Goal: Transaction & Acquisition: Subscribe to service/newsletter

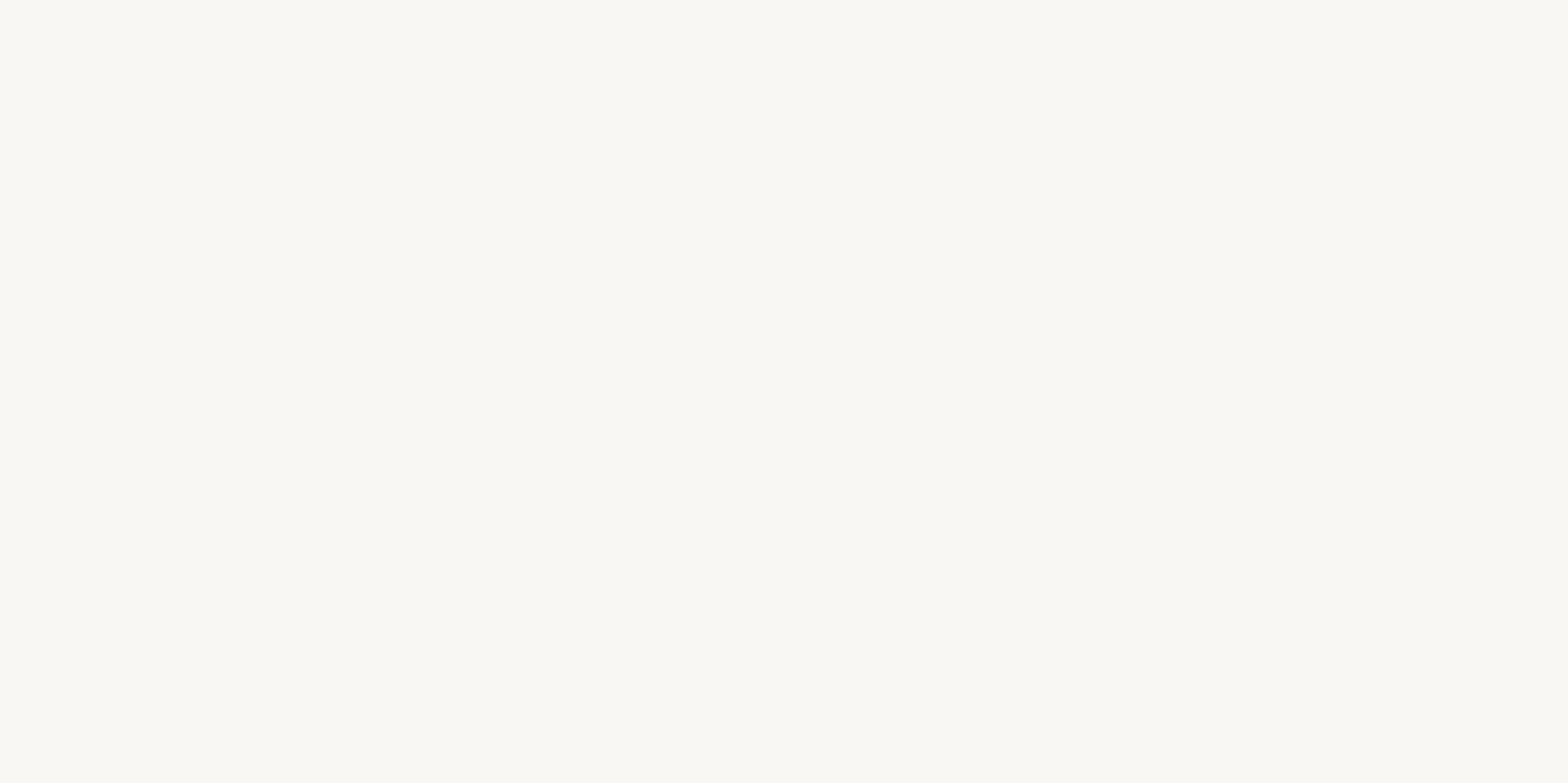
select select "FR"
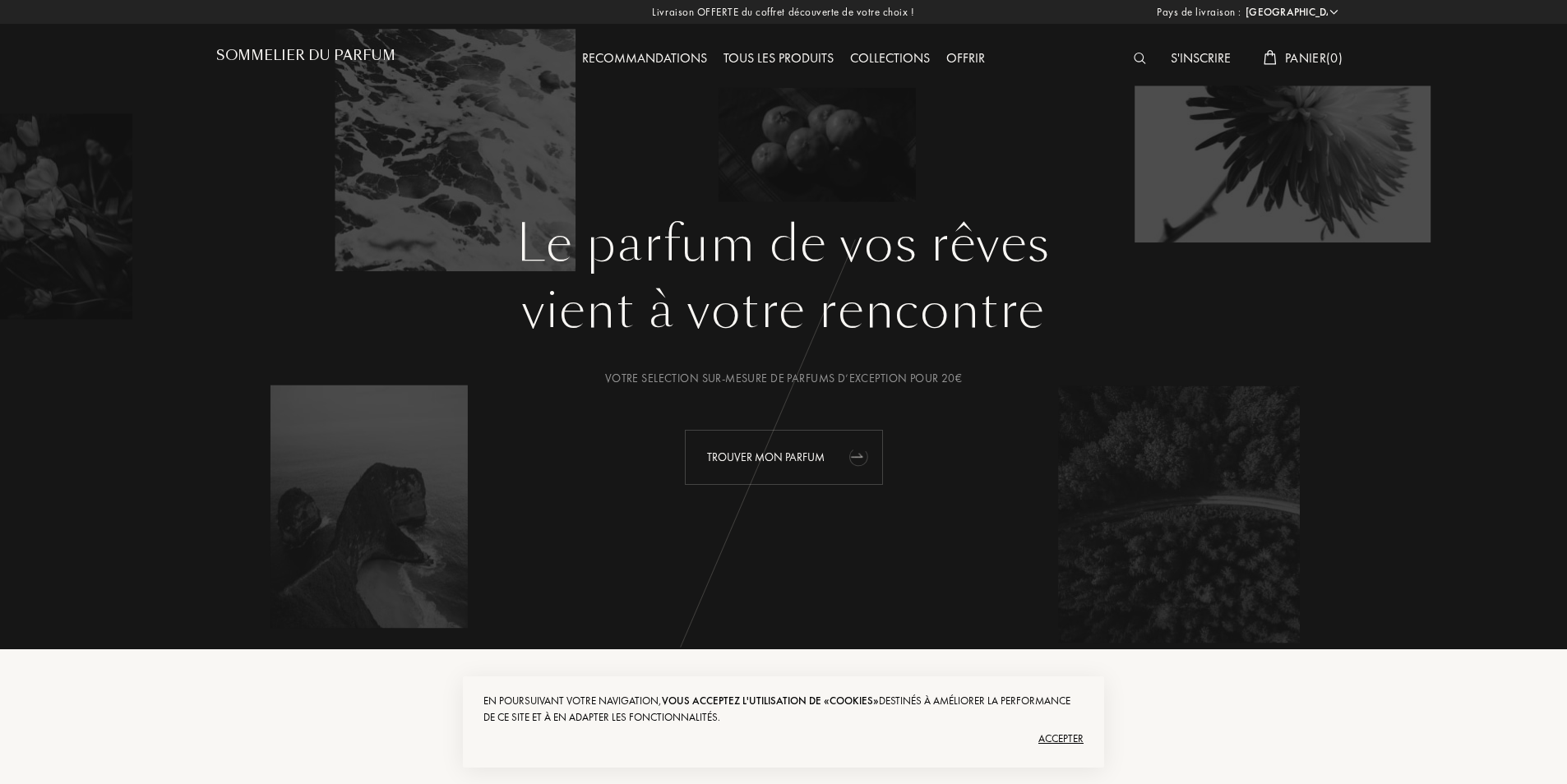
click at [775, 468] on div "Trouver mon parfum" at bounding box center [784, 456] width 198 height 55
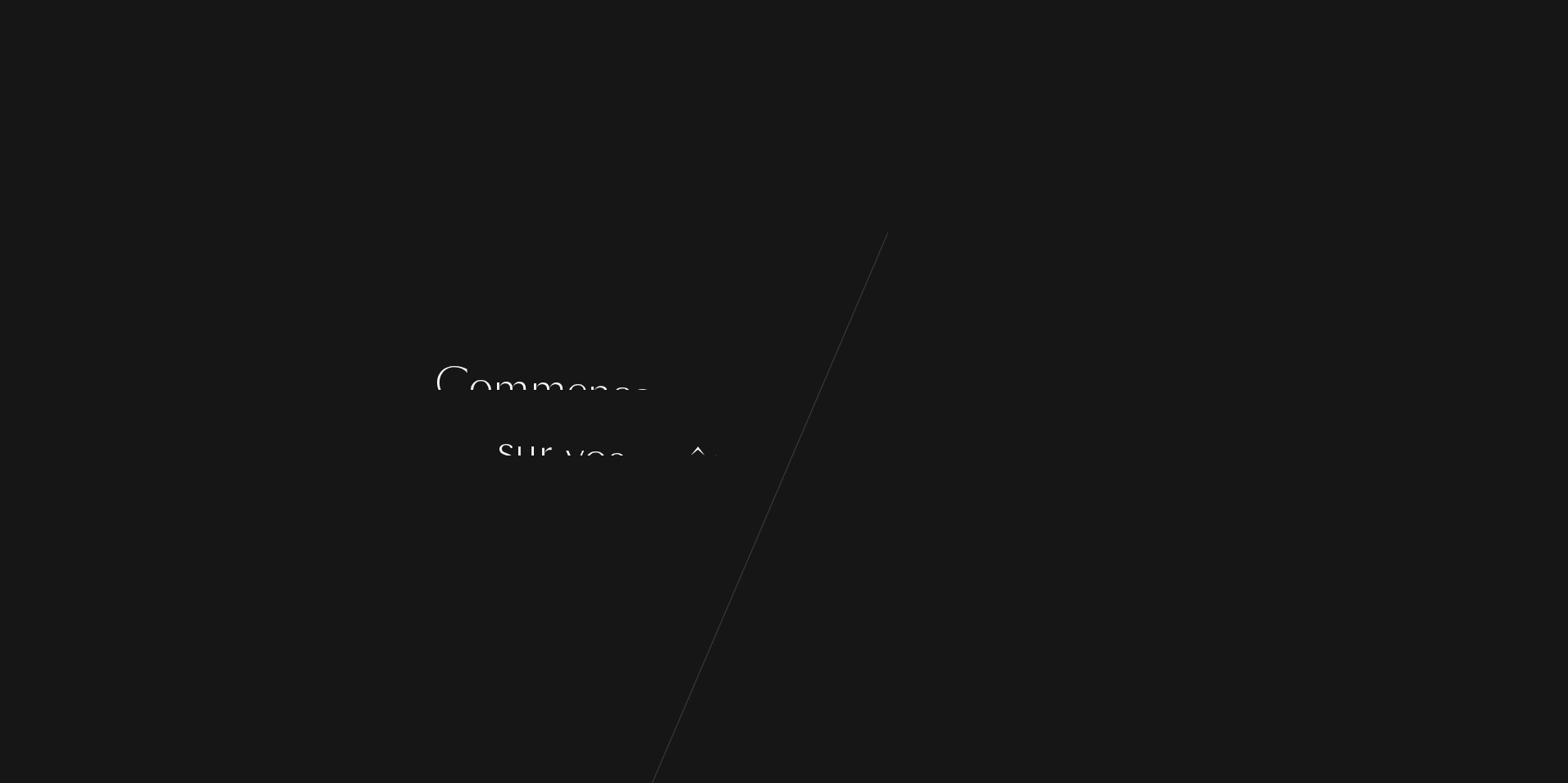
click at [807, 206] on div "C o m m e n ç o n s p a r q u e l q u e s q u e s t i o n s s u r v o s g o û t…" at bounding box center [784, 391] width 1568 height 783
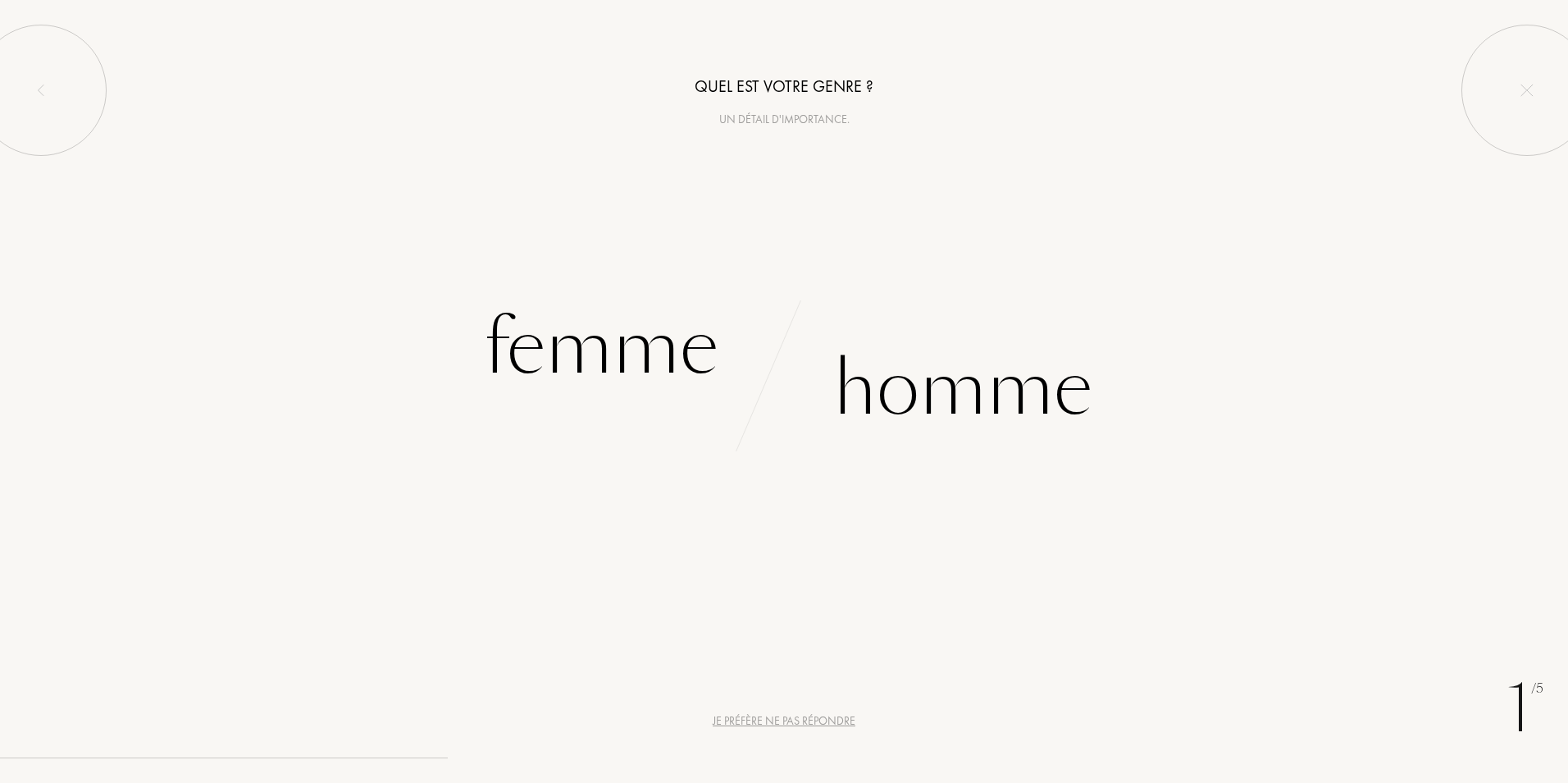
click at [769, 721] on div "Je préfère ne pas répondre" at bounding box center [784, 720] width 143 height 17
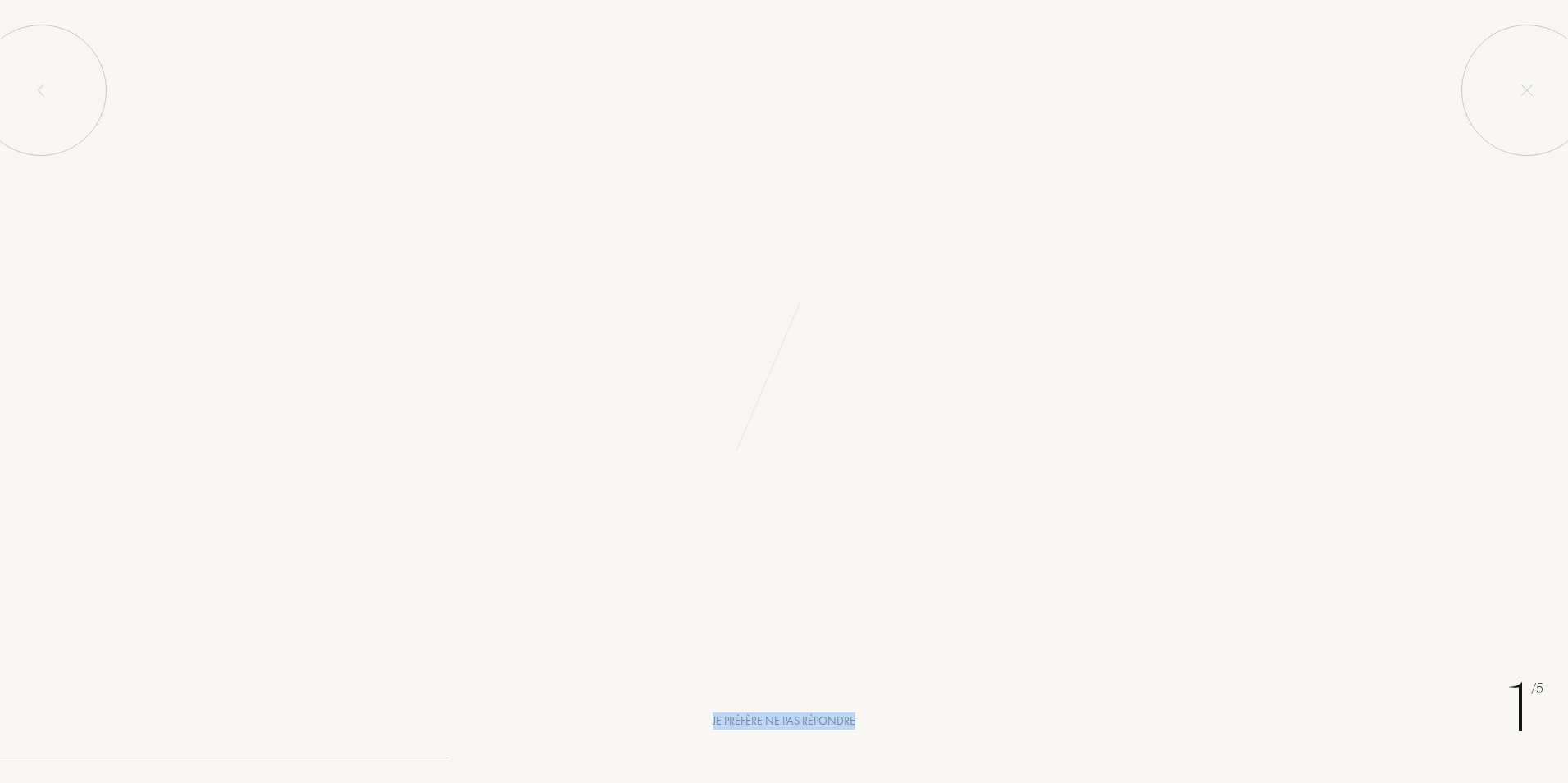
click at [769, 721] on div "Je préfère ne pas répondre" at bounding box center [784, 720] width 143 height 17
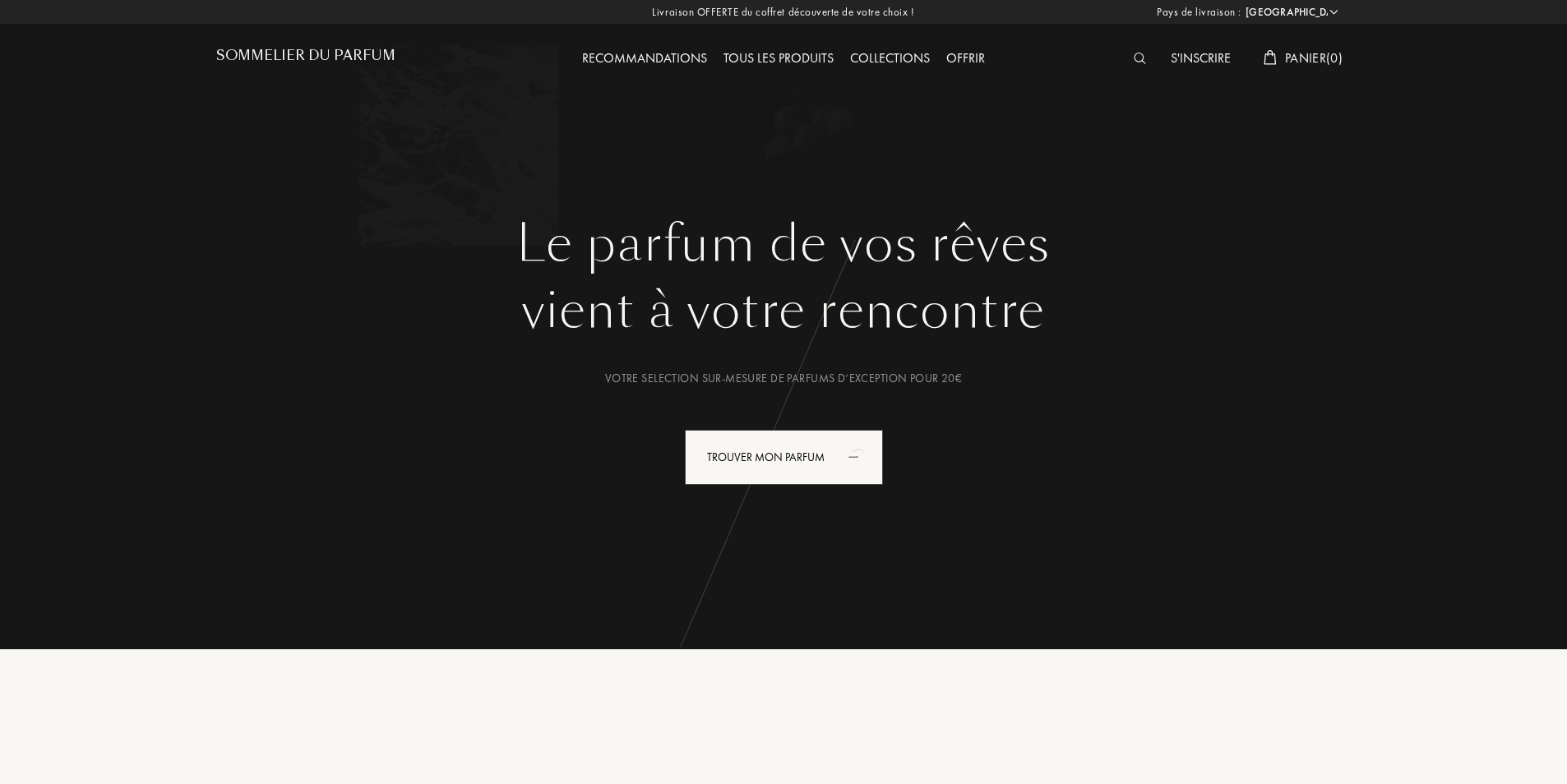
select select "FR"
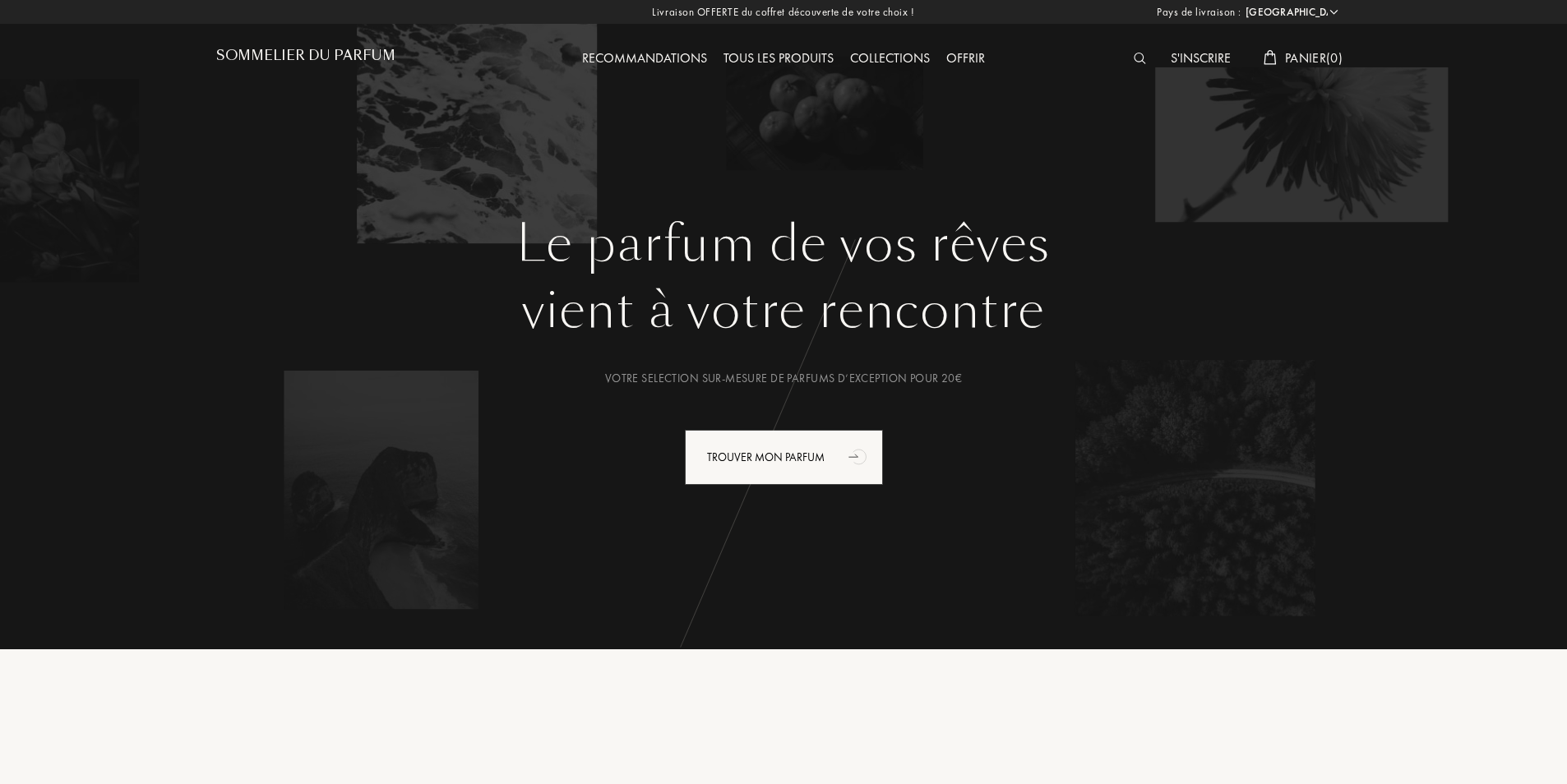
click at [1140, 61] on img at bounding box center [1140, 58] width 13 height 12
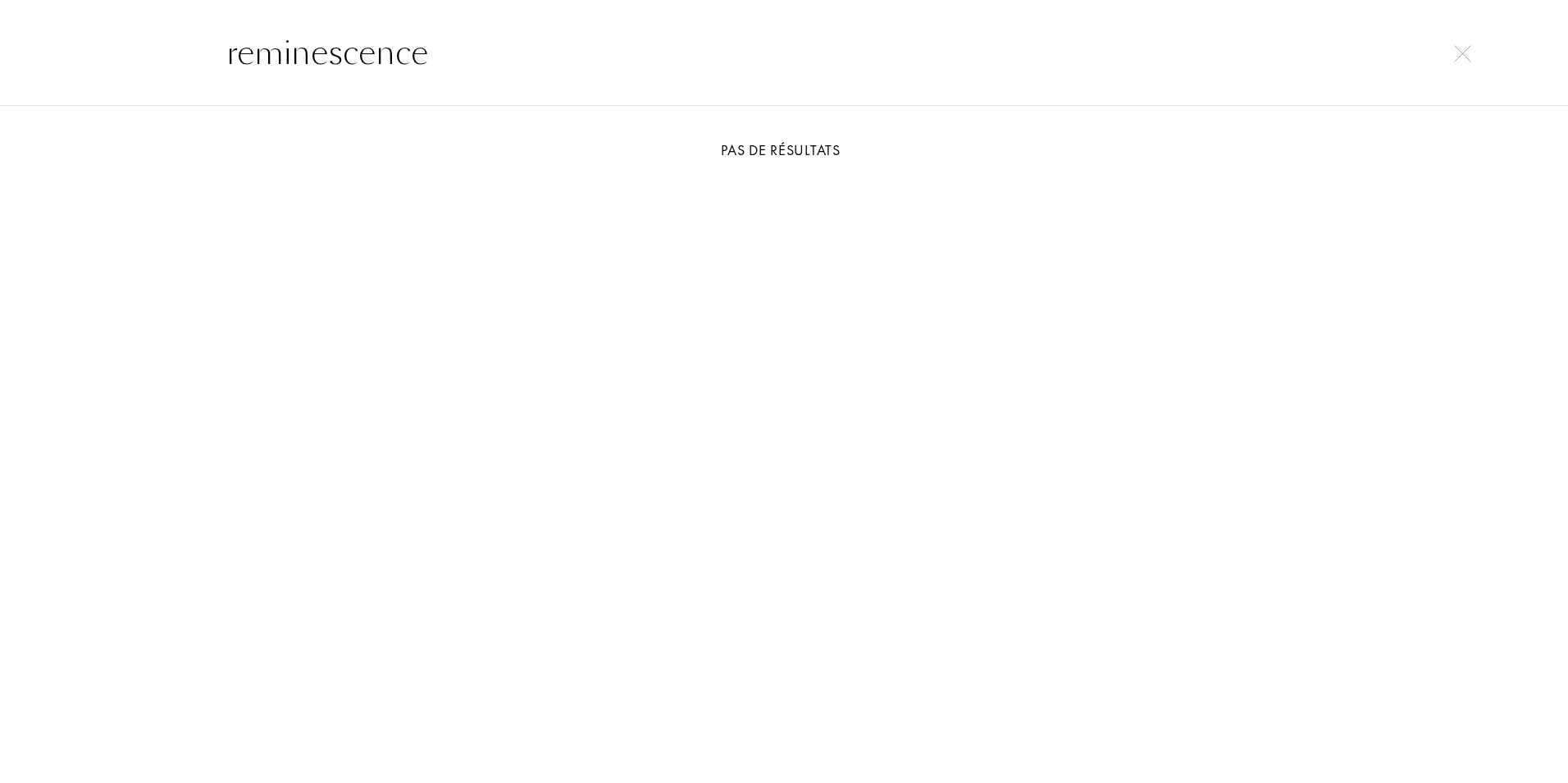
click at [237, 58] on input "reminescence" at bounding box center [784, 52] width 1182 height 49
click at [600, 31] on input "patchouli reminescence" at bounding box center [784, 52] width 1182 height 49
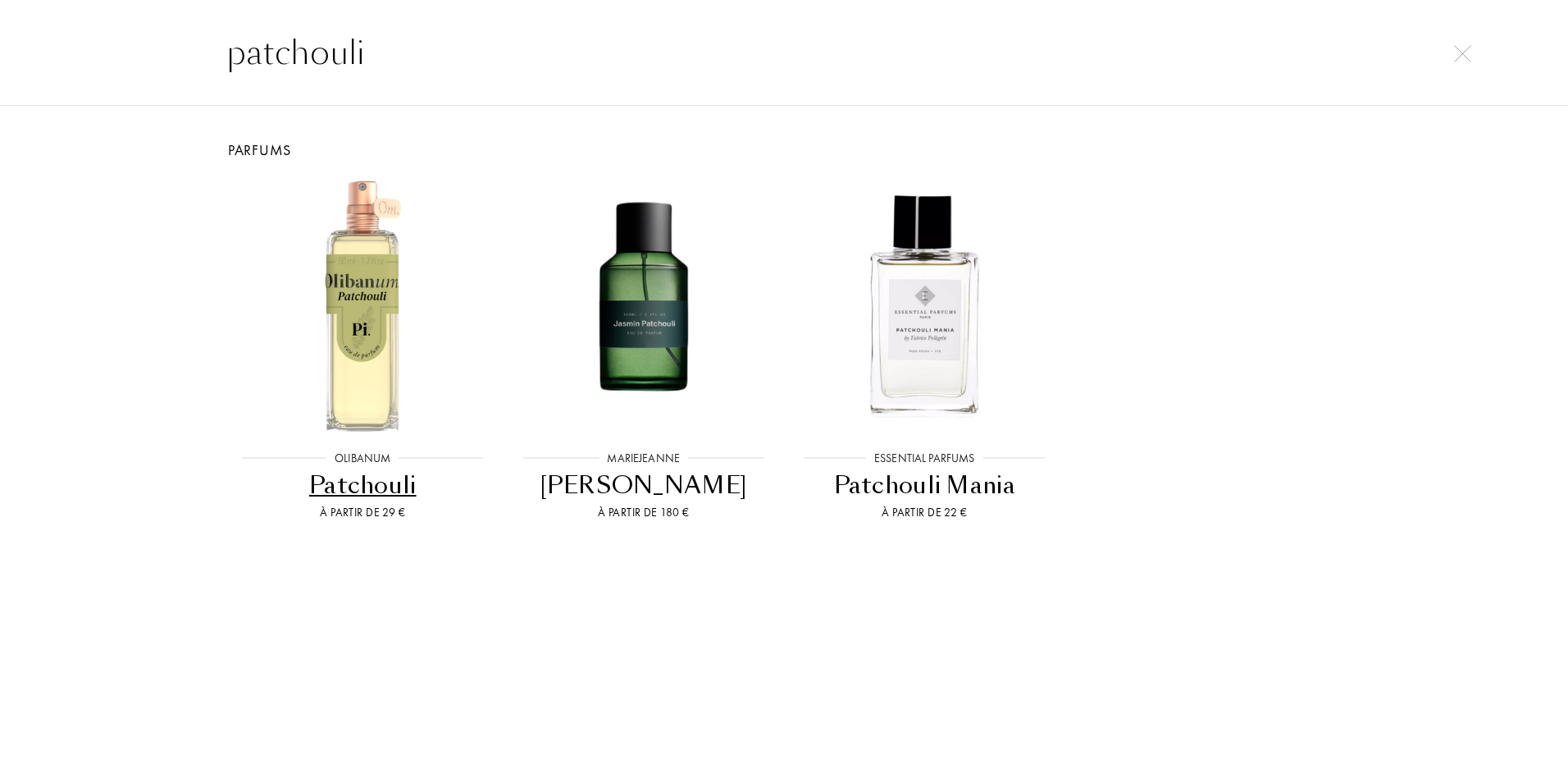
type input "patchouli"
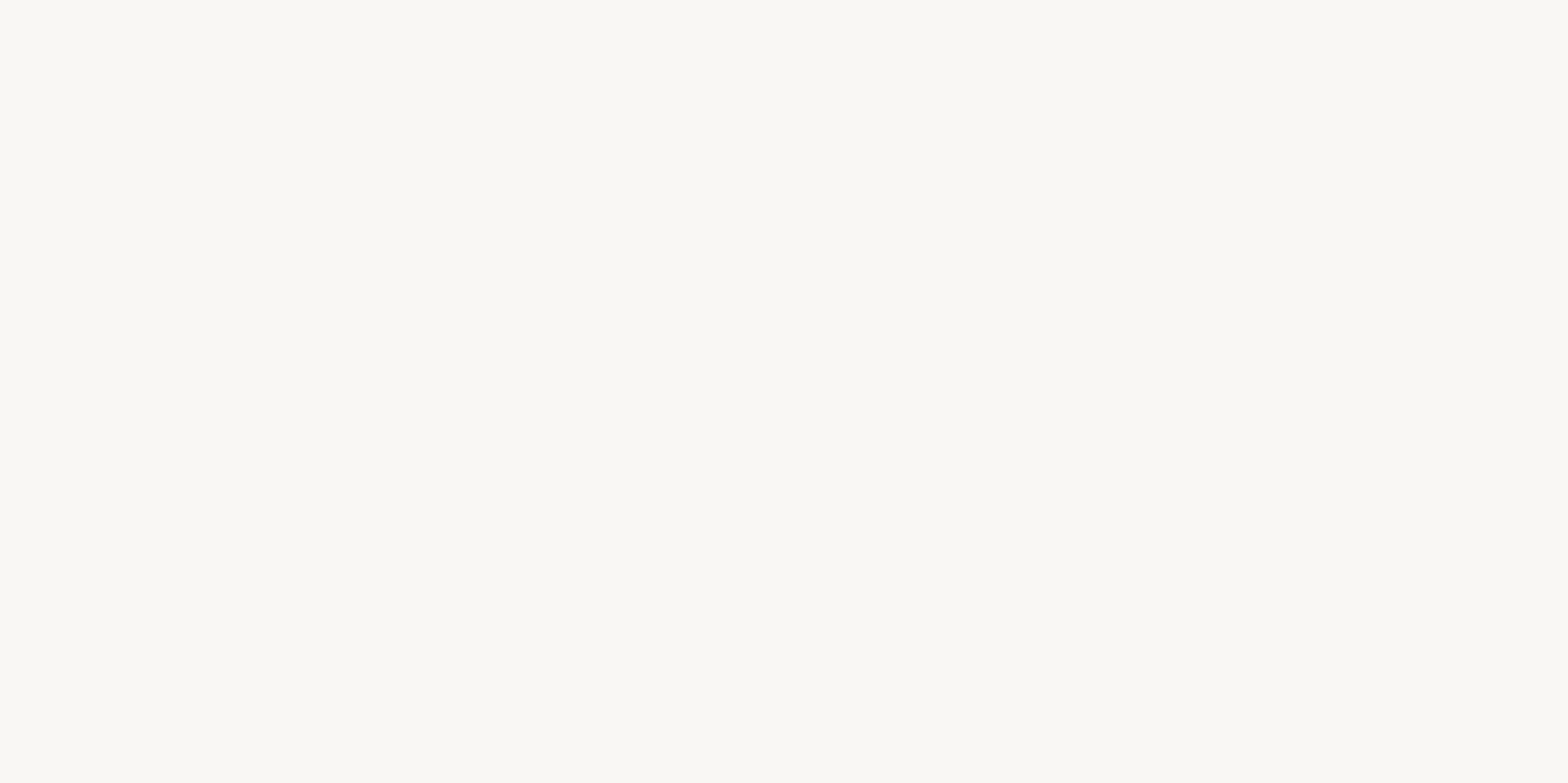
select select "FR"
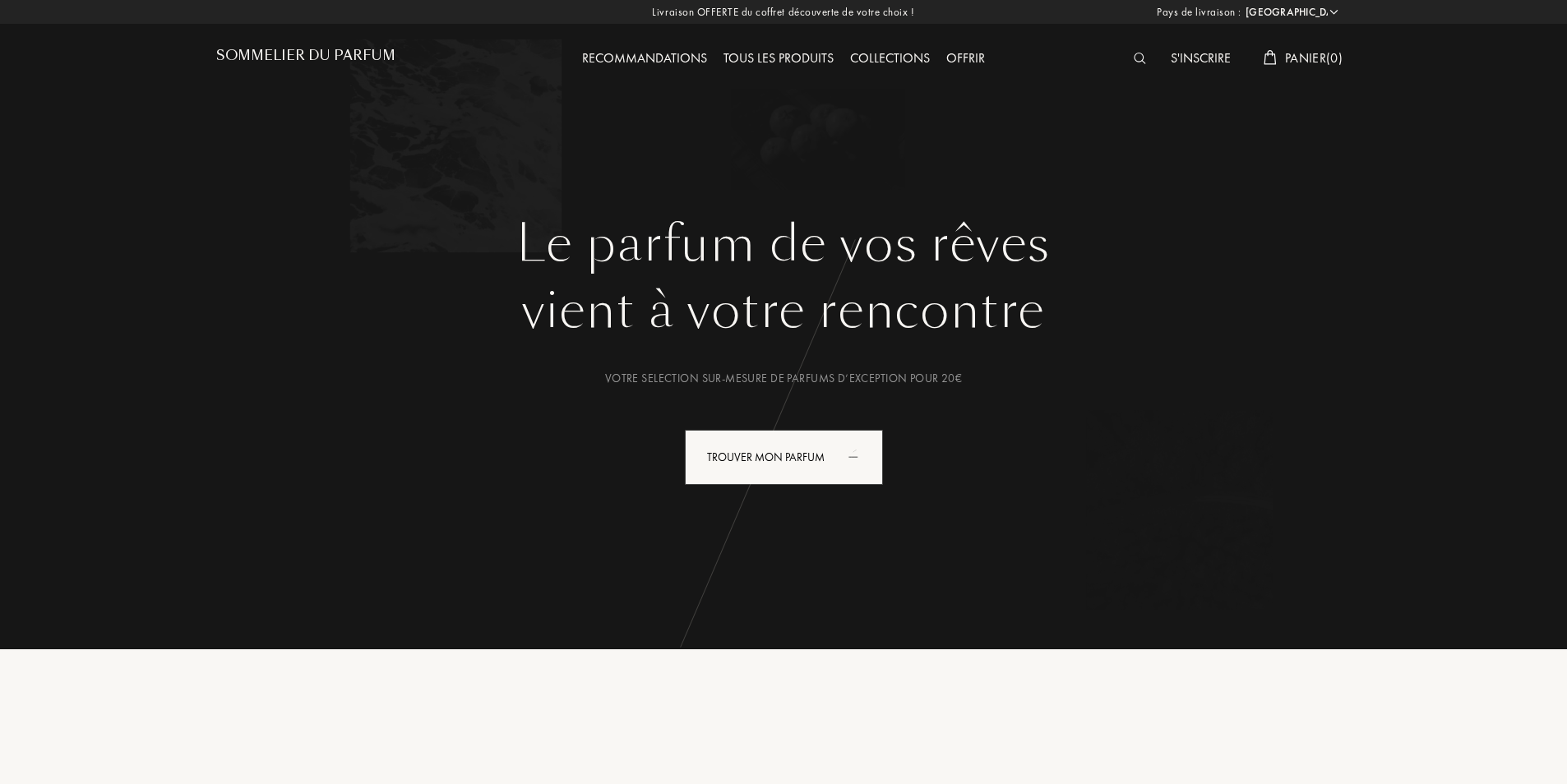
select select "FR"
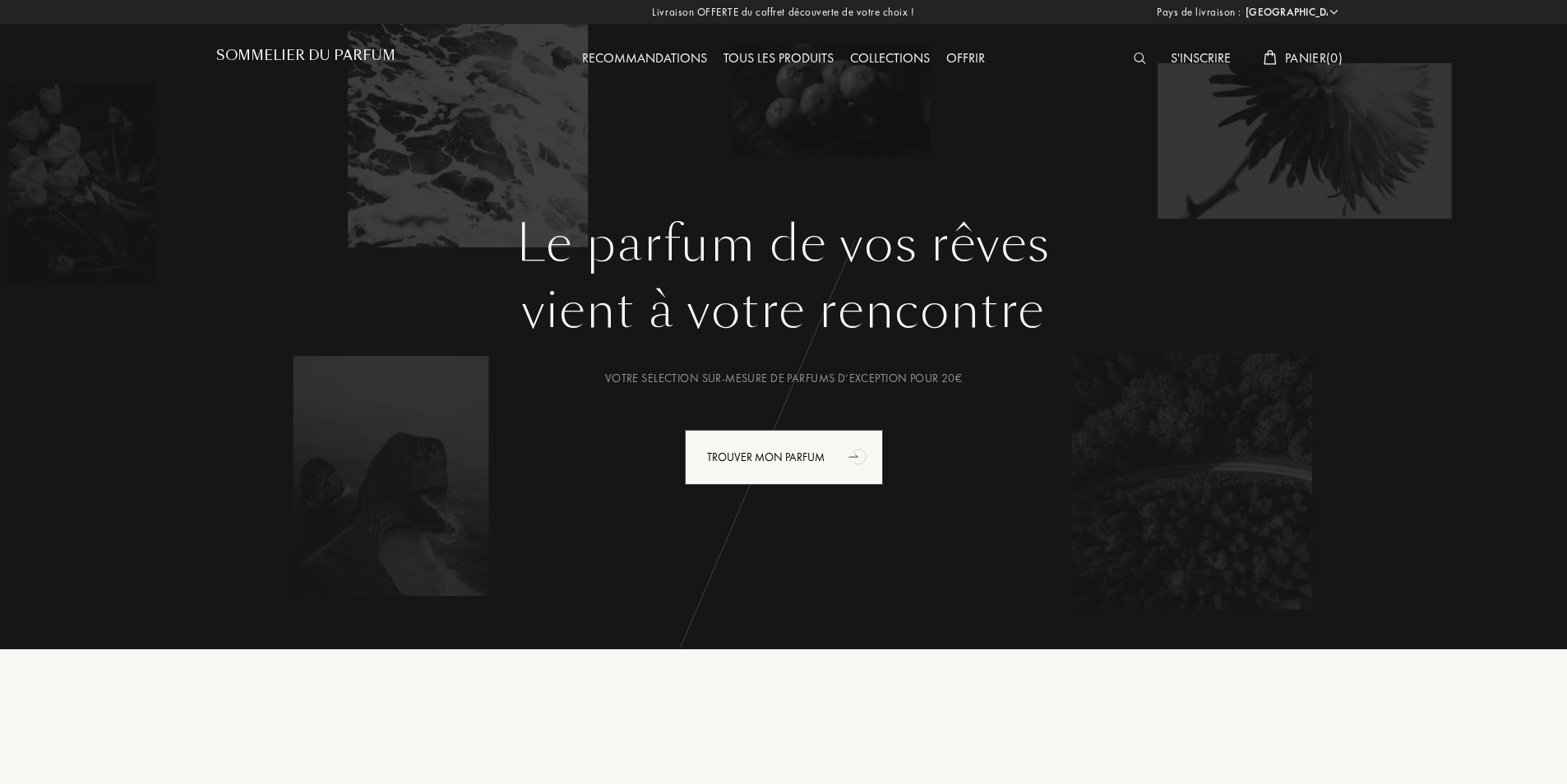
click at [1146, 54] on div at bounding box center [1144, 59] width 37 height 22
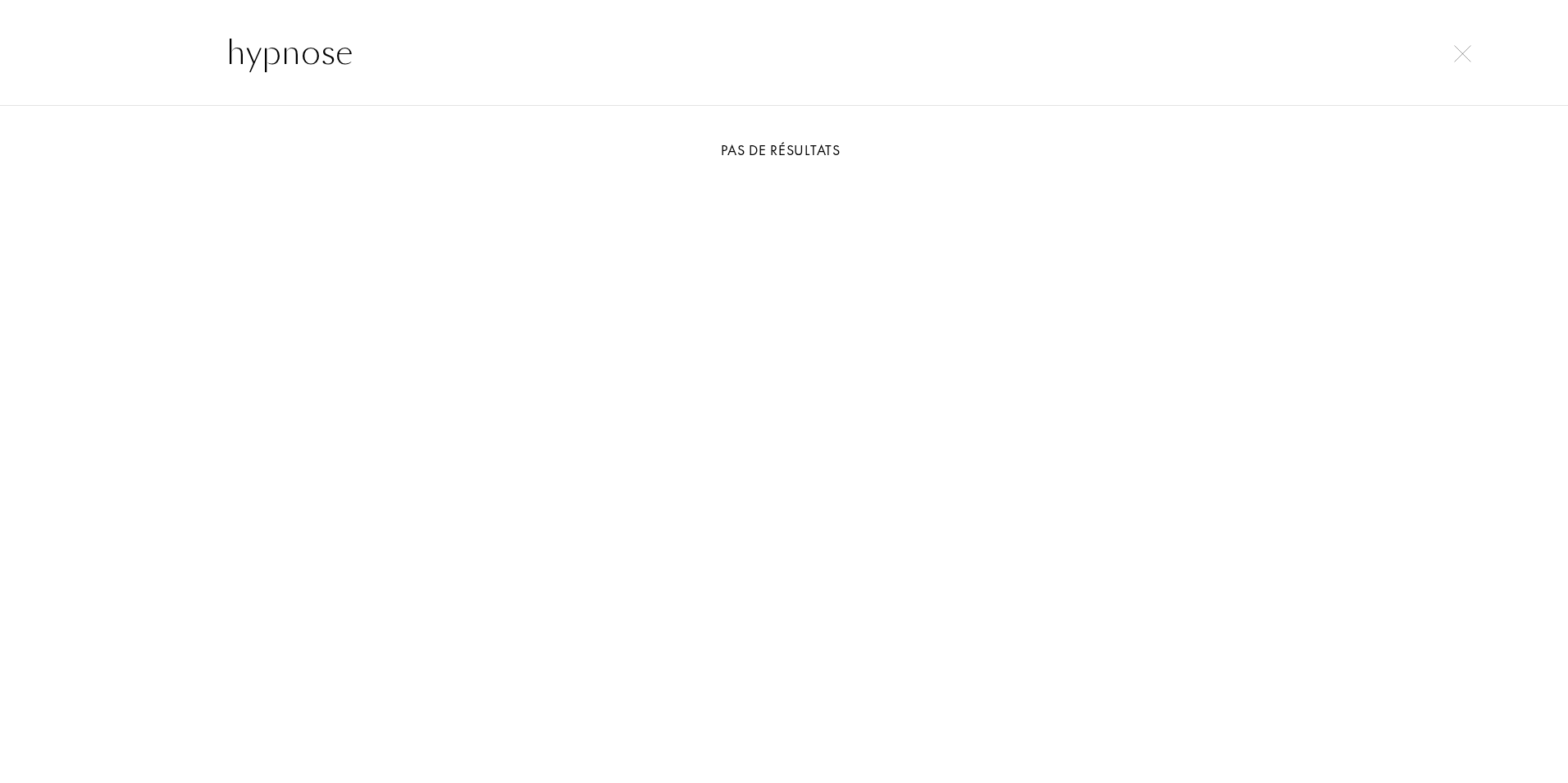
type input "hypnose"
click at [1472, 54] on div at bounding box center [1463, 52] width 23 height 20
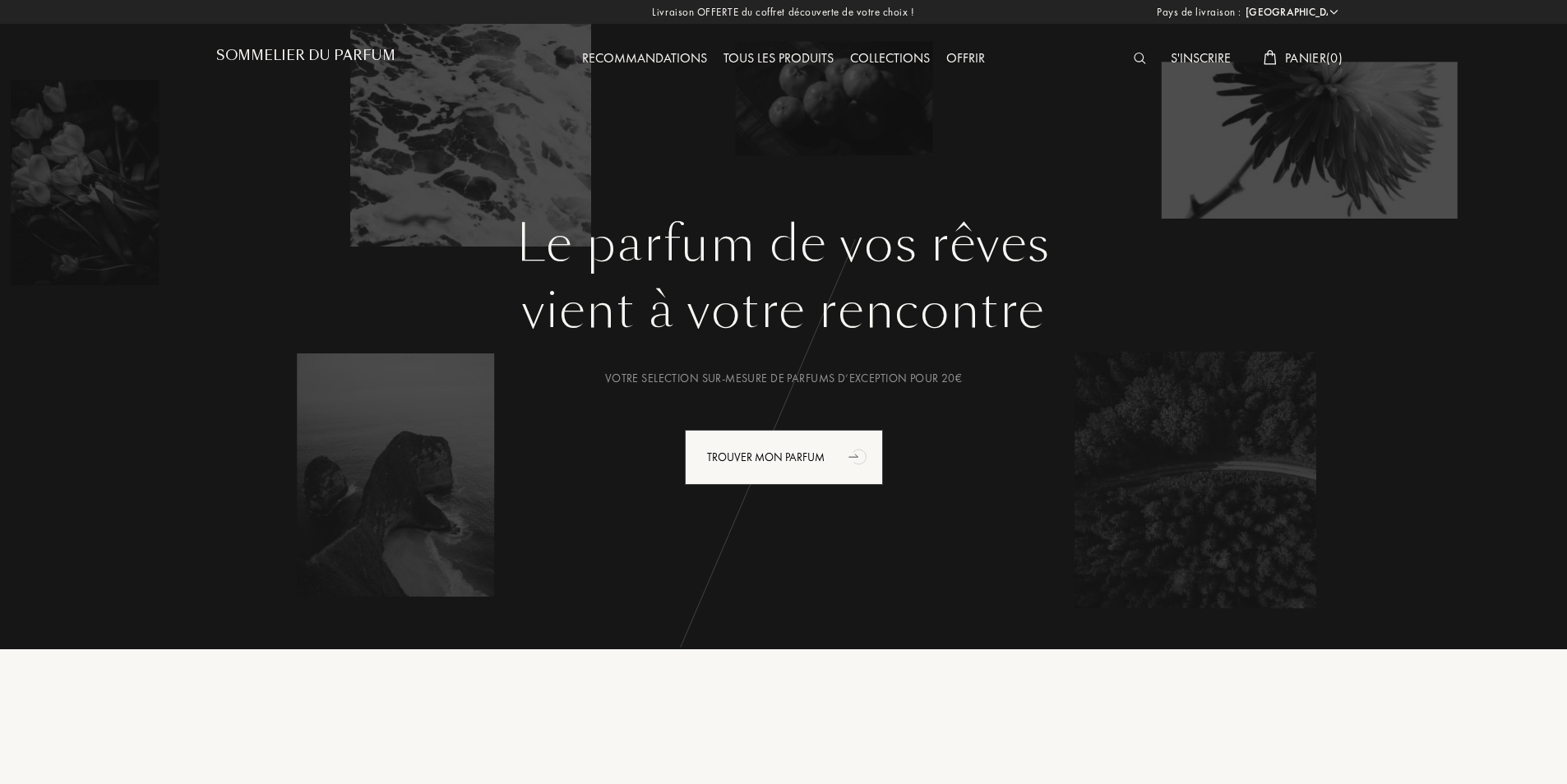
click at [1185, 64] on div "S'inscrire" at bounding box center [1200, 59] width 77 height 22
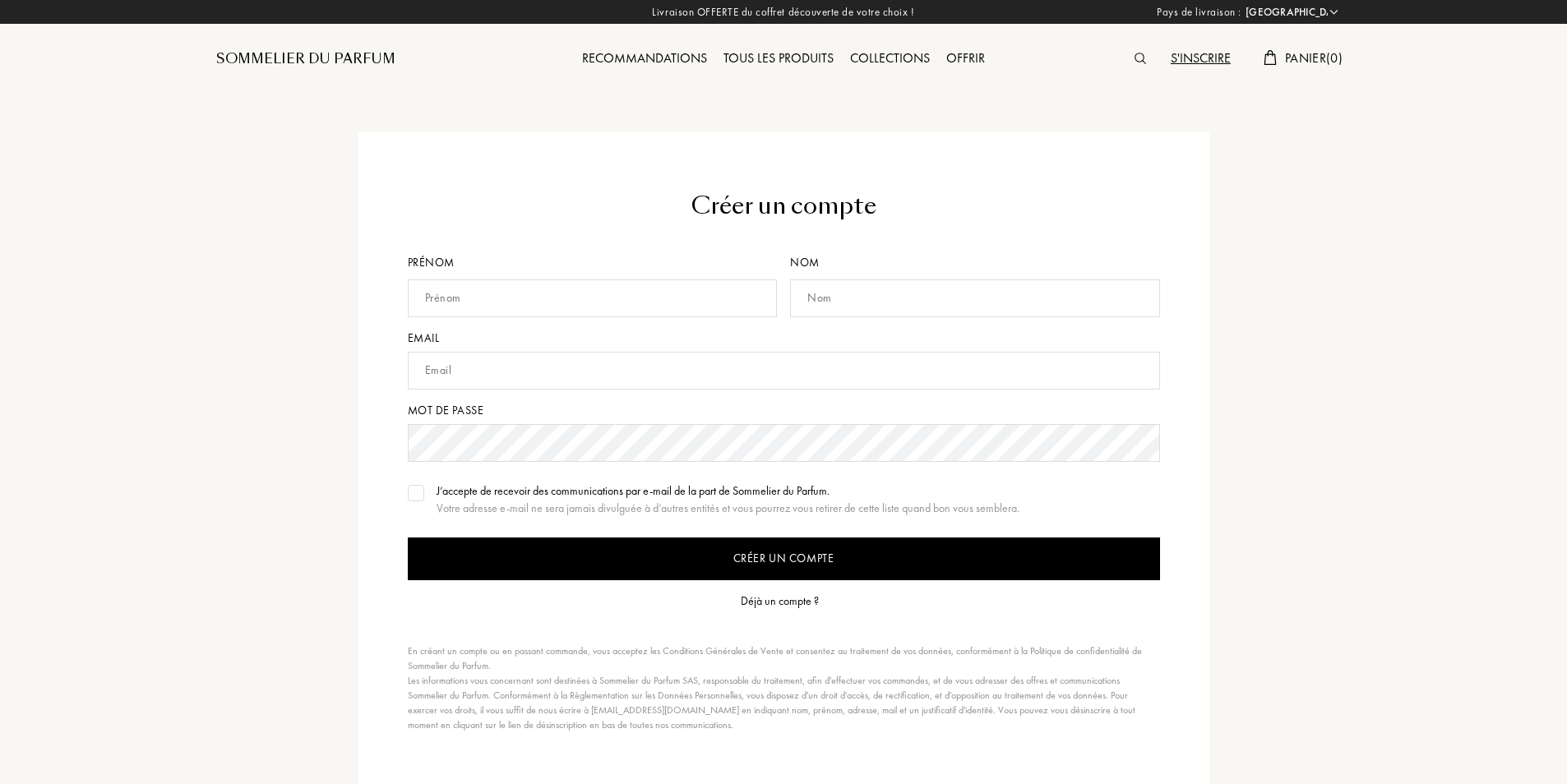
select select "FR"
click at [695, 287] on input "text" at bounding box center [593, 298] width 370 height 38
type input "ROMAIN"
type input "DOUTRIAUX"
type input "[EMAIL_ADDRESS][DOMAIN_NAME]"
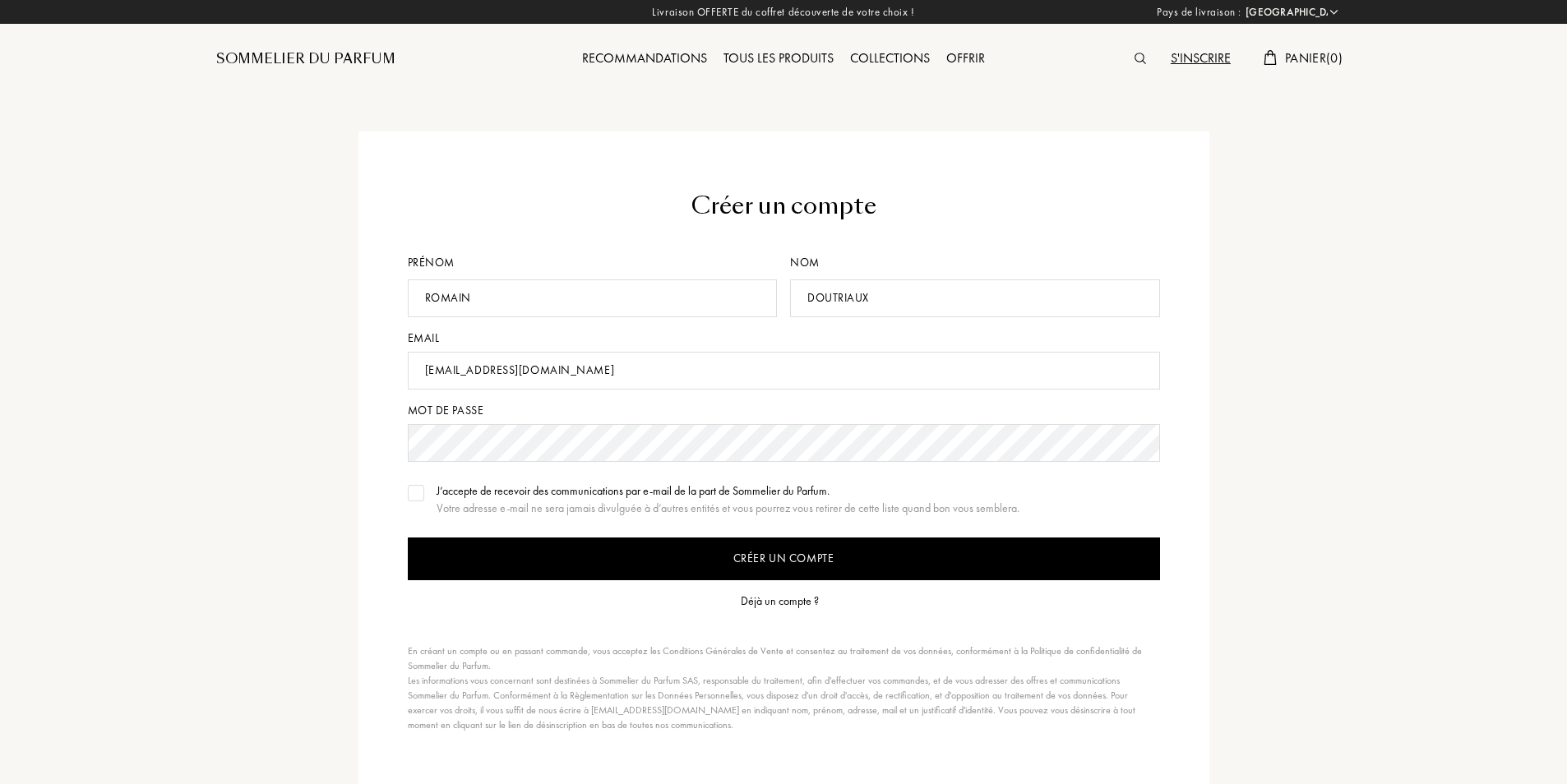
click at [610, 297] on input "ROMAIN" at bounding box center [593, 298] width 370 height 38
click at [715, 177] on div "Créer un compte Prénom ROMAIN Nom DOUTRIAUX Email romain.doutriaux@hotmail.fr M…" at bounding box center [784, 460] width 851 height 658
click at [542, 298] on input "ROMAIN" at bounding box center [593, 298] width 370 height 38
type input "R"
click at [542, 298] on input "text" at bounding box center [593, 298] width 370 height 38
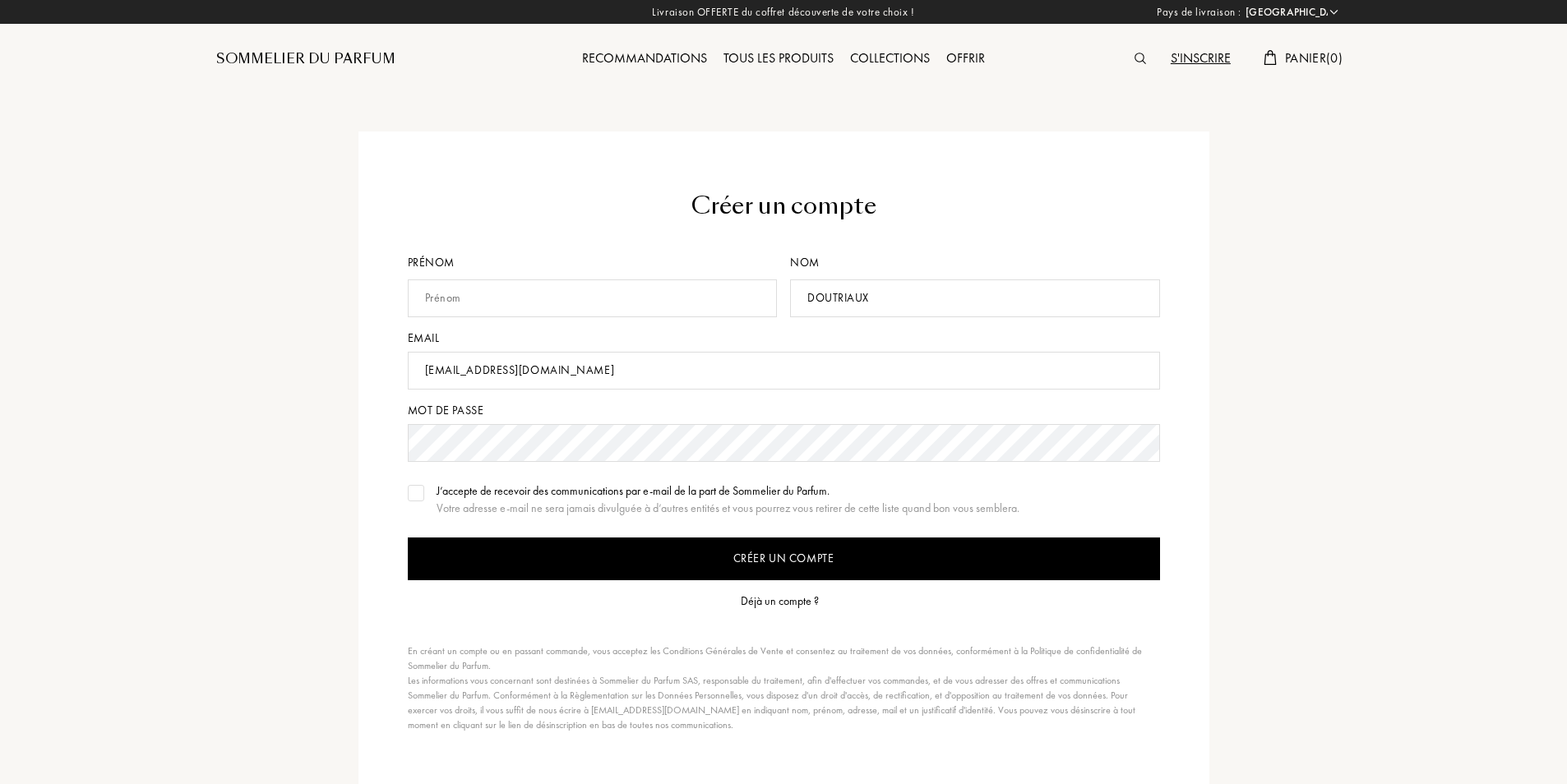
click at [954, 373] on input "romain.doutriaux@hotmail.fr" at bounding box center [784, 371] width 752 height 38
drag, startPoint x: 922, startPoint y: 299, endPoint x: 630, endPoint y: 286, distance: 292.3
click at [630, 286] on div "Prénom Nom DOUTRIAUX" at bounding box center [784, 292] width 752 height 76
drag, startPoint x: 584, startPoint y: 366, endPoint x: 300, endPoint y: 364, distance: 284.0
click at [300, 364] on div "Créer un compte Prénom Nom Email romain.doutriaux@hotmail.fr Mot de passe J’acc…" at bounding box center [783, 460] width 1159 height 658
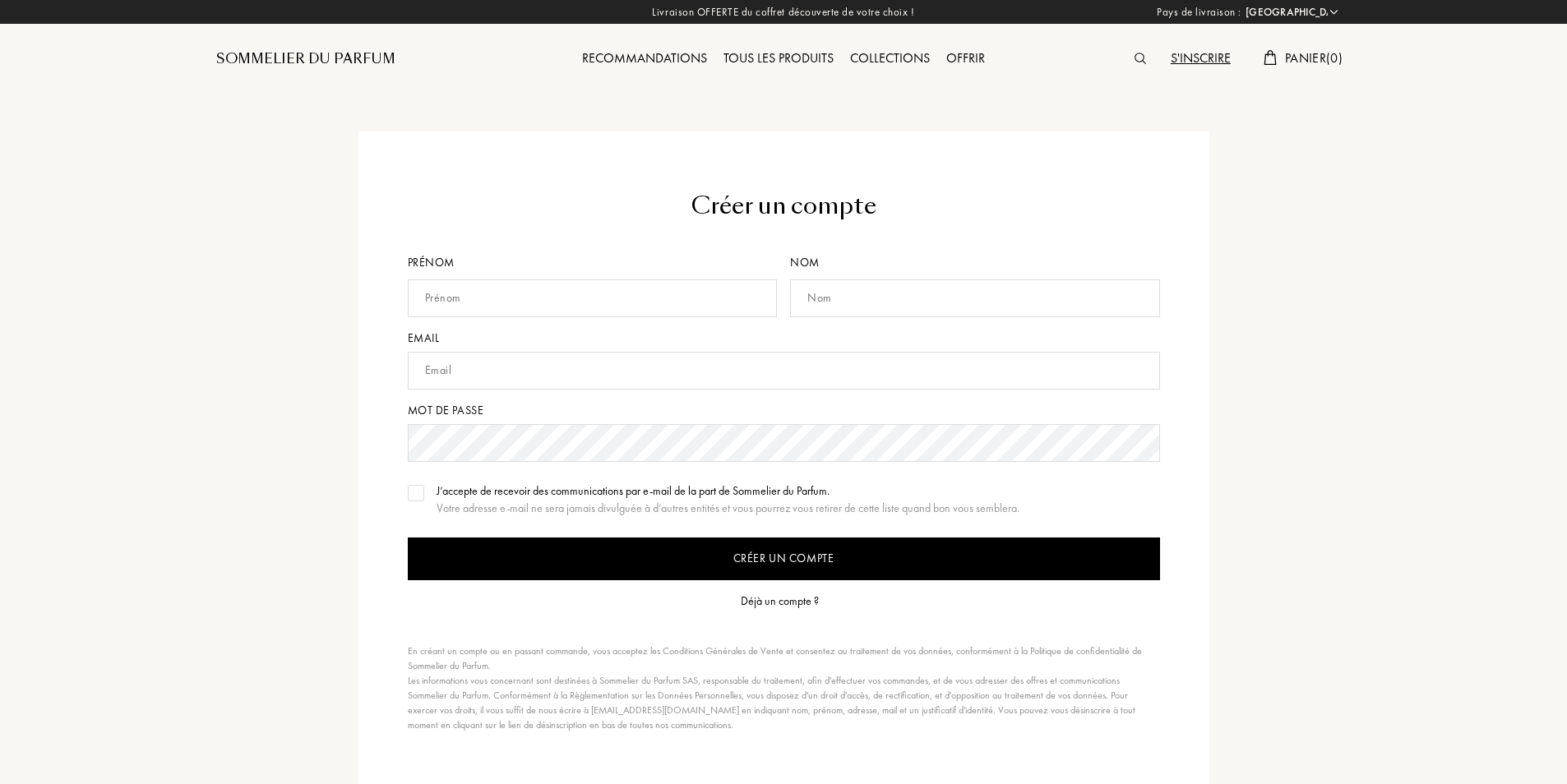
click at [489, 317] on div "Prénom" at bounding box center [596, 292] width 376 height 76
click at [499, 299] on input "text" at bounding box center [593, 298] width 370 height 38
type input "GUILLEMIN"
type input "LAURA"
type input "lauraguillemin62@icloud.com"
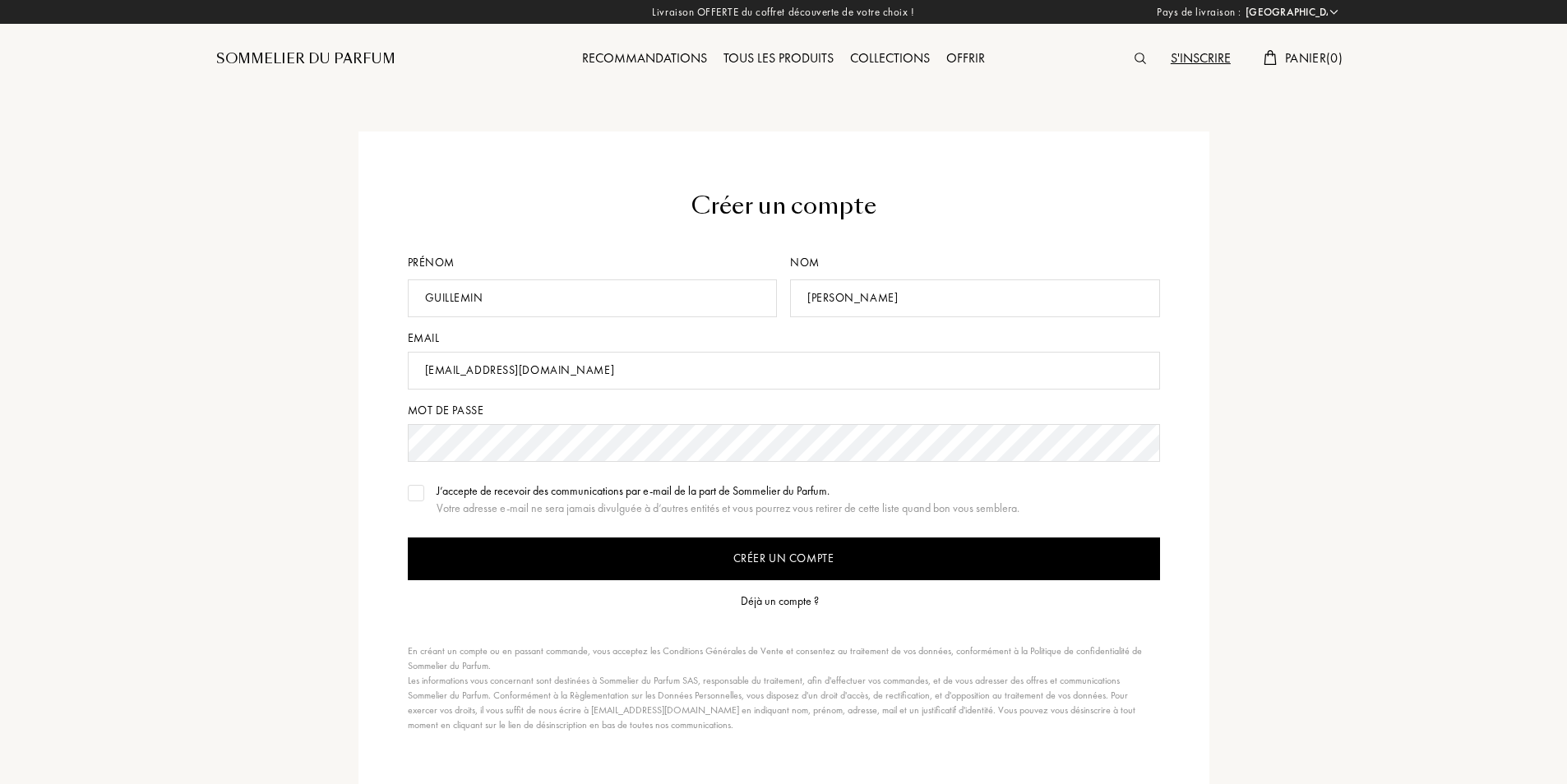
click at [408, 537] on input "Créer un compte" at bounding box center [784, 558] width 752 height 42
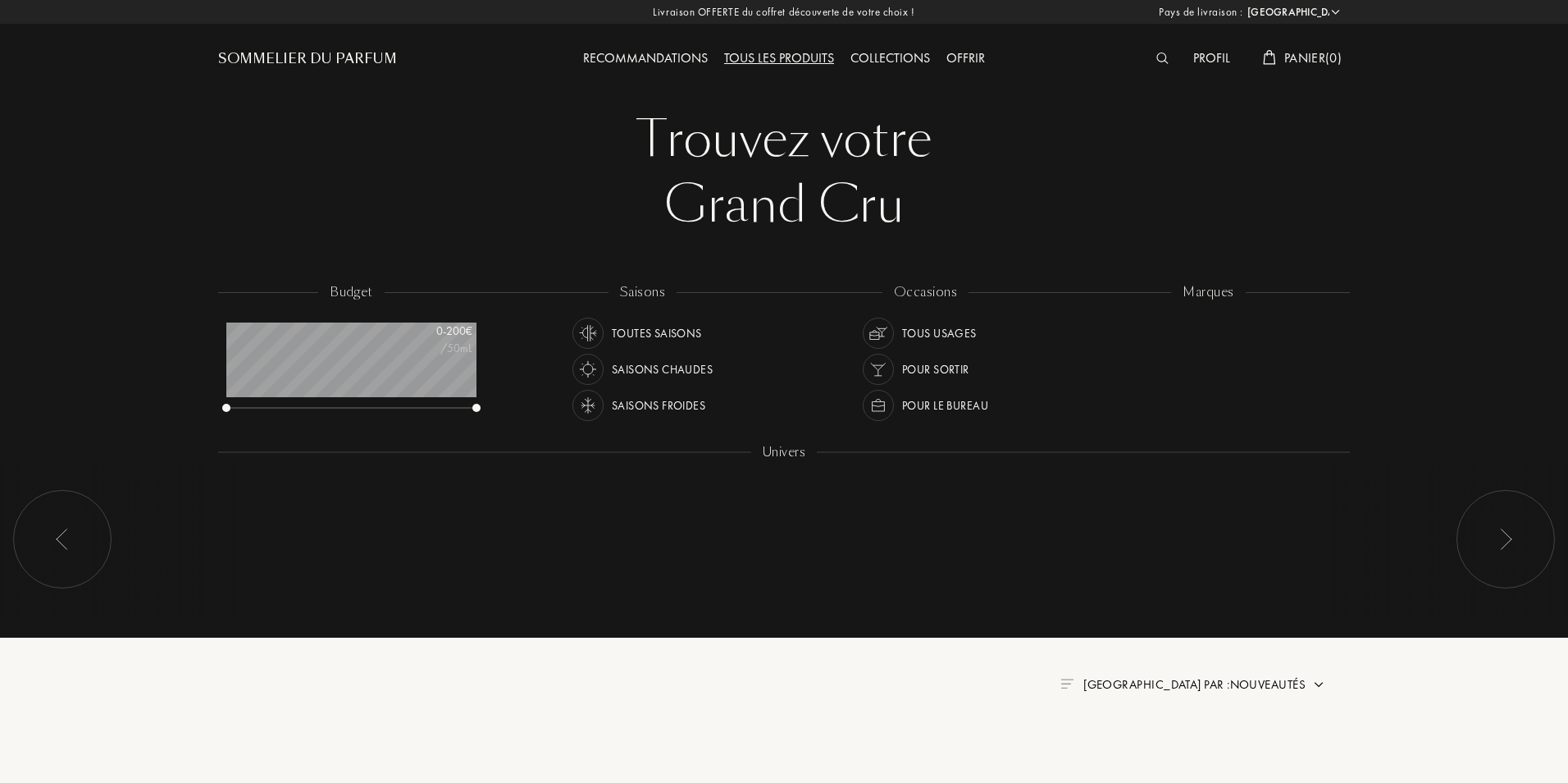
select select "FR"
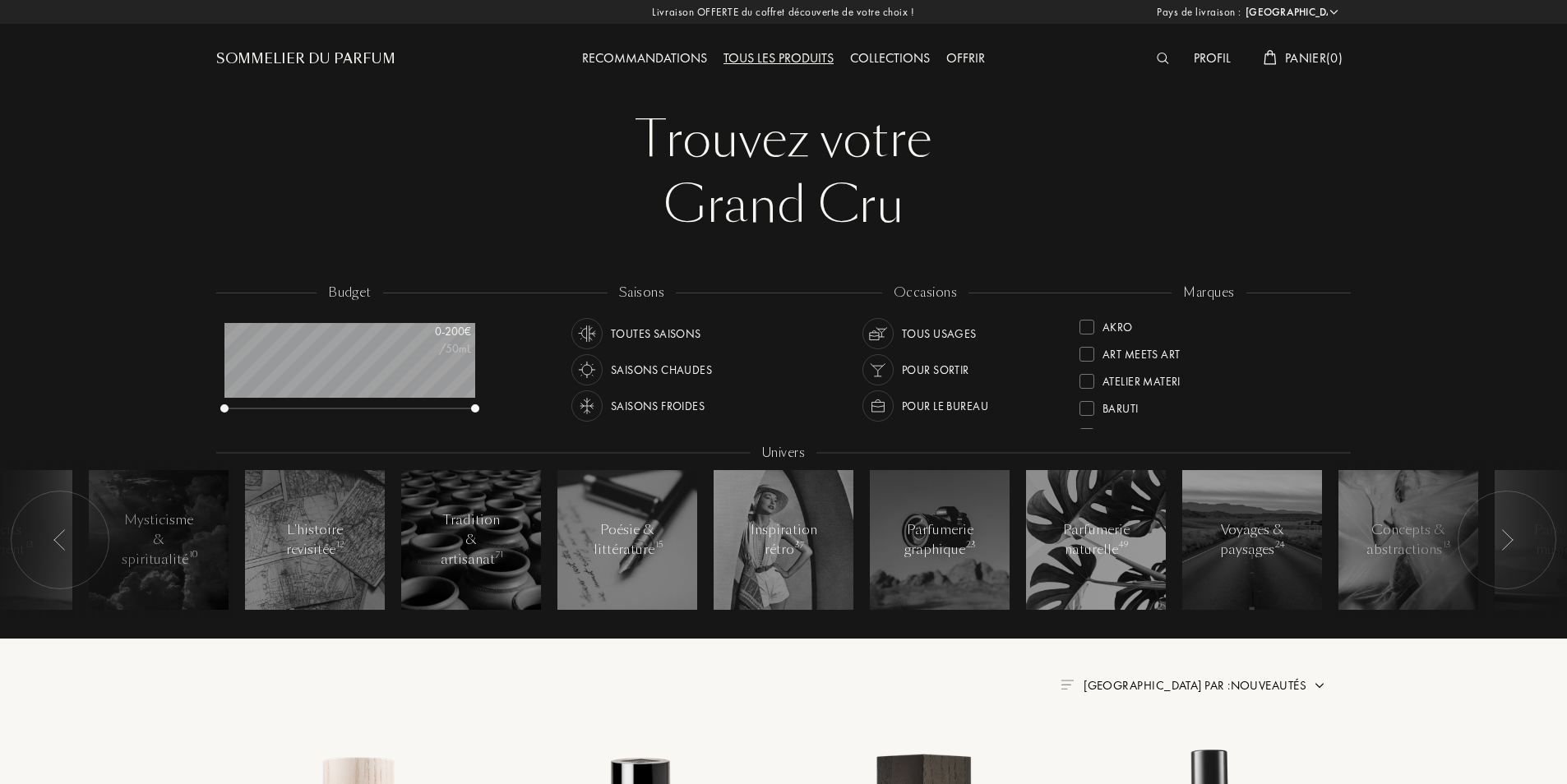
click at [1159, 57] on img at bounding box center [1163, 58] width 13 height 12
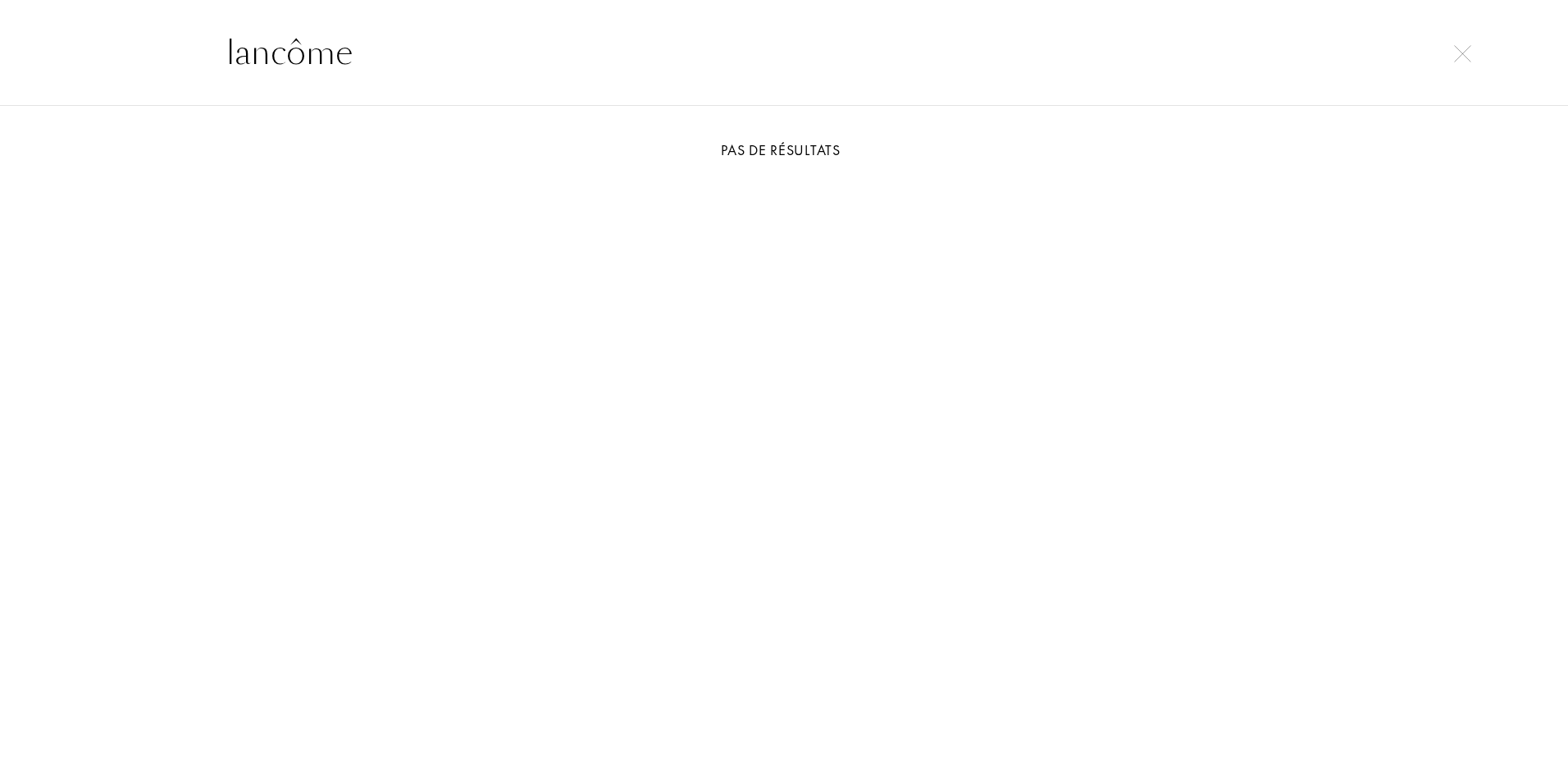
type input "lancôme"
